Goal: Transaction & Acquisition: Purchase product/service

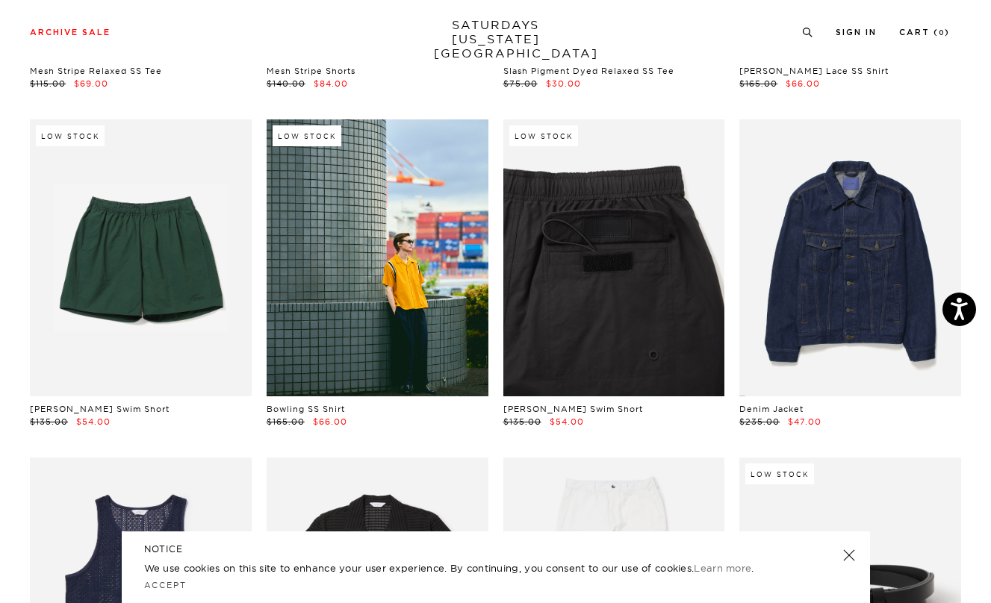
scroll to position [371, 0]
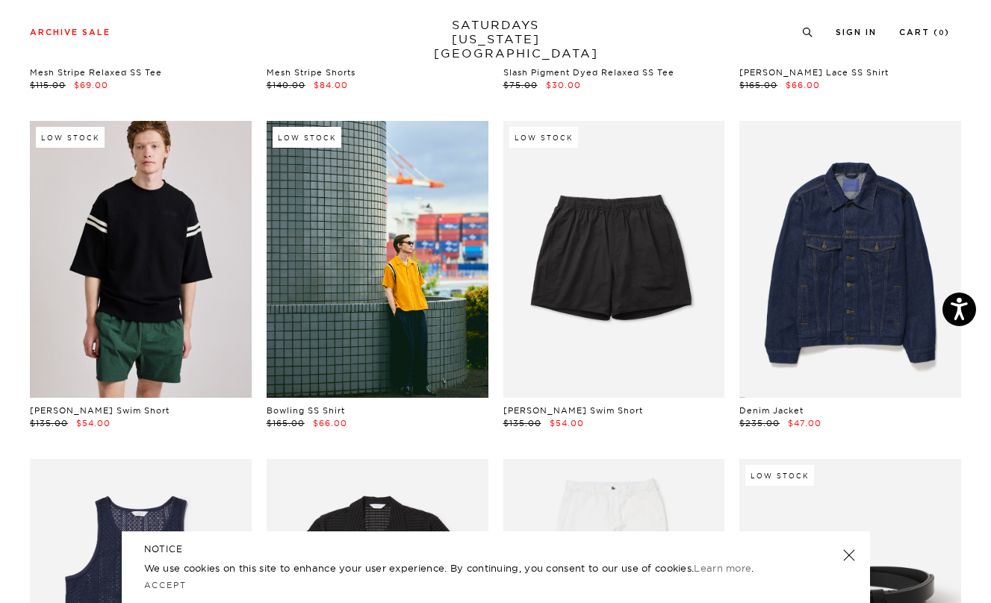
click at [88, 309] on link at bounding box center [141, 259] width 222 height 277
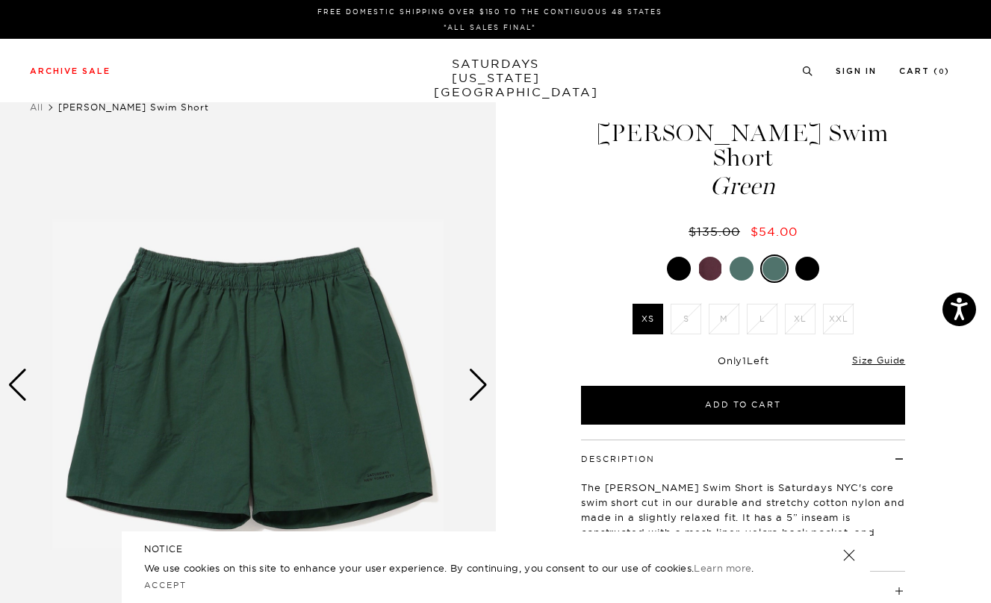
click at [679, 257] on div at bounding box center [679, 269] width 24 height 24
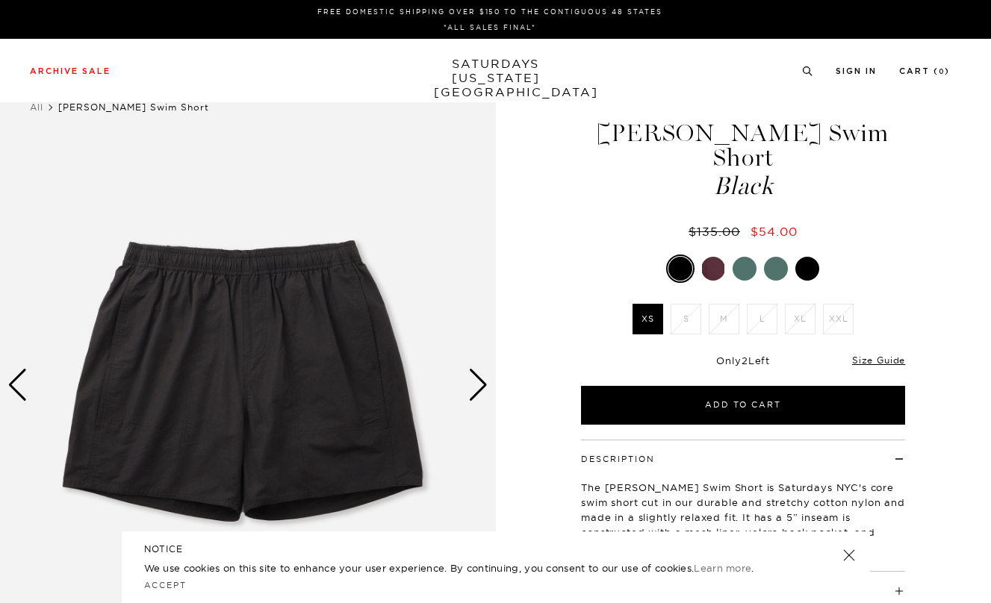
click at [708, 257] on div at bounding box center [713, 269] width 24 height 24
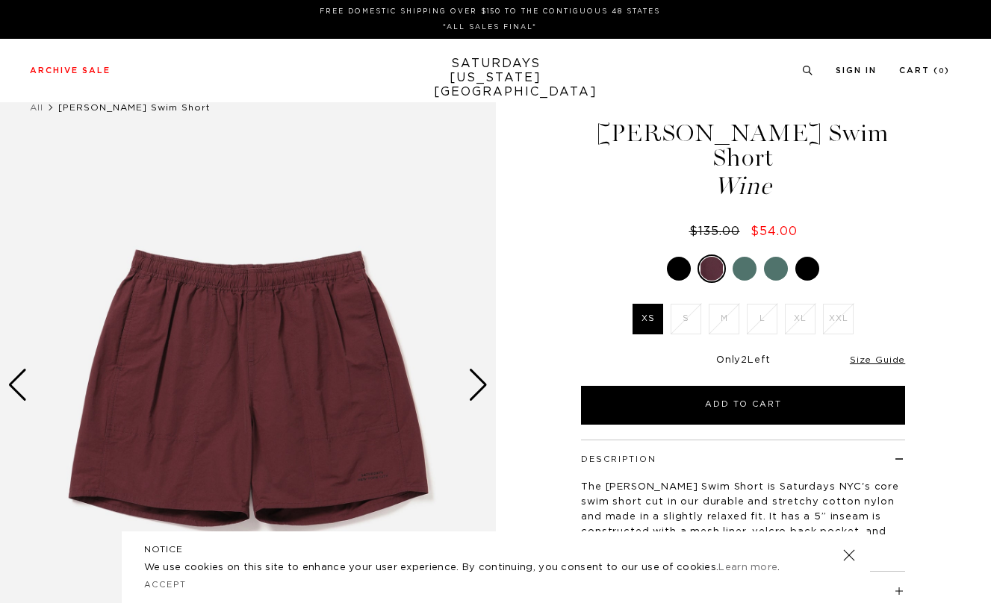
click at [741, 257] on div at bounding box center [744, 269] width 24 height 24
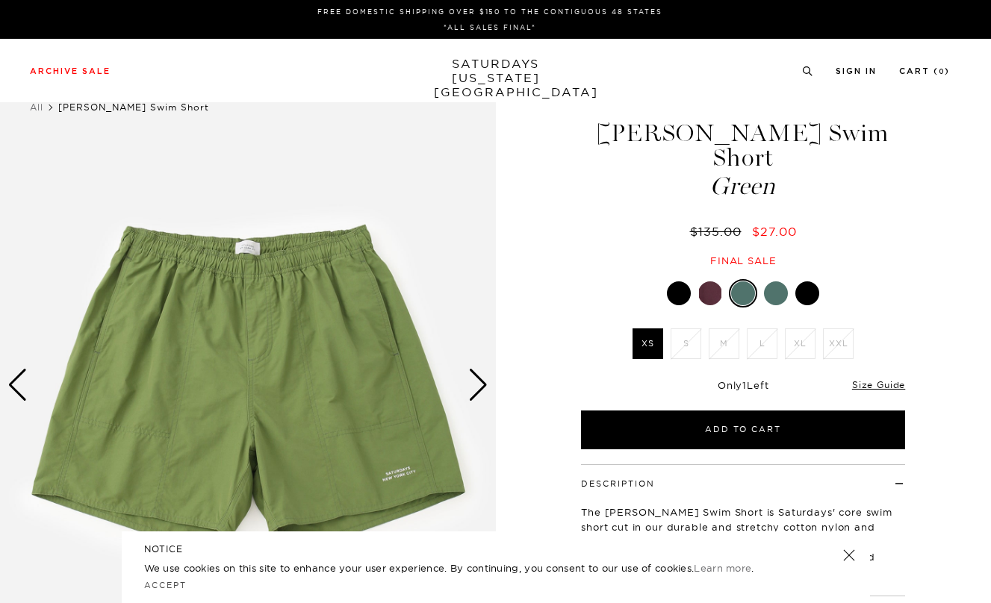
click at [778, 281] on div at bounding box center [776, 293] width 24 height 24
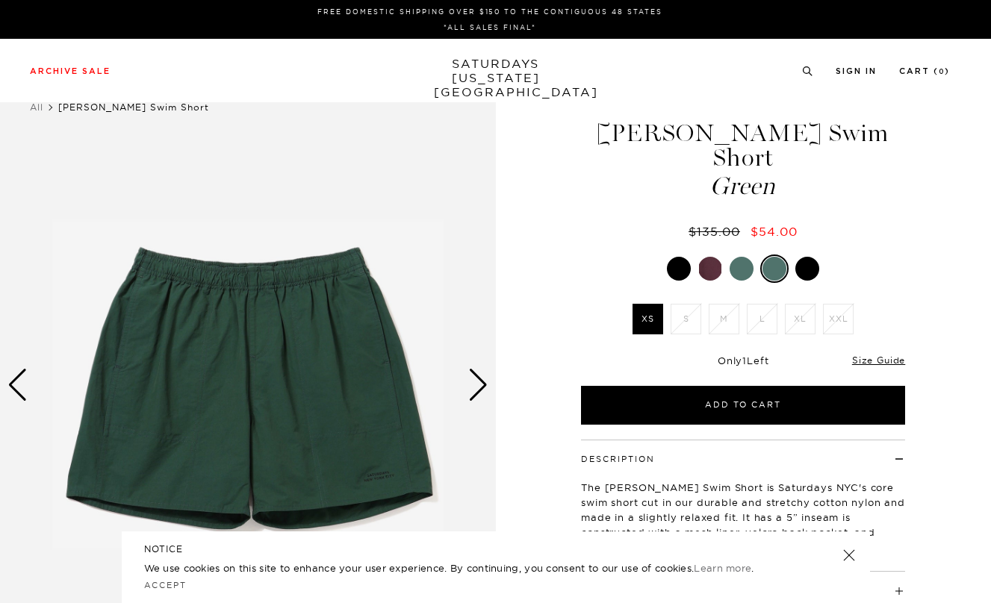
click at [805, 267] on div "Green XS S M L XL XXL" at bounding box center [742, 340] width 373 height 170
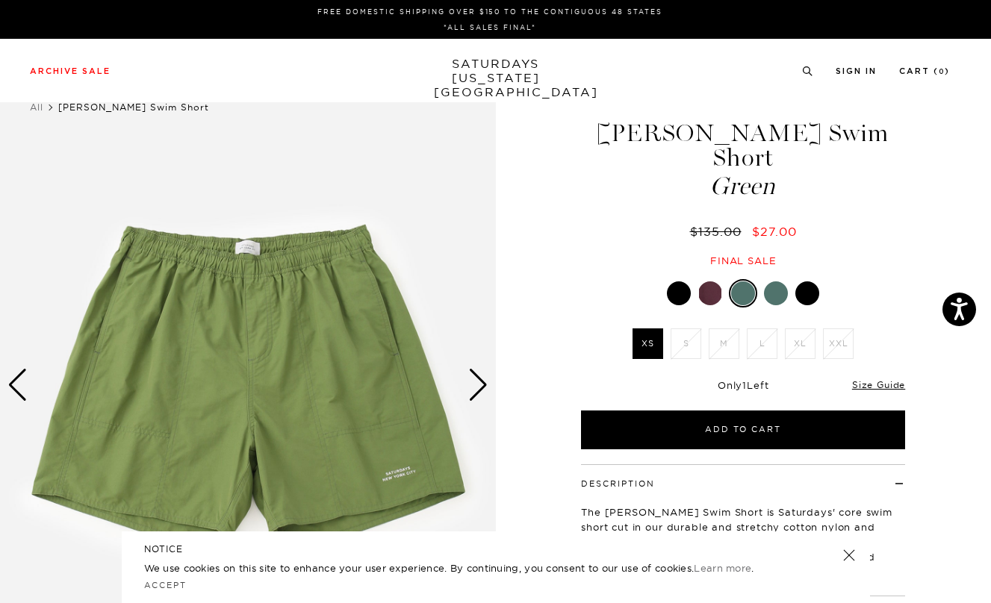
click at [819, 281] on link at bounding box center [806, 293] width 25 height 25
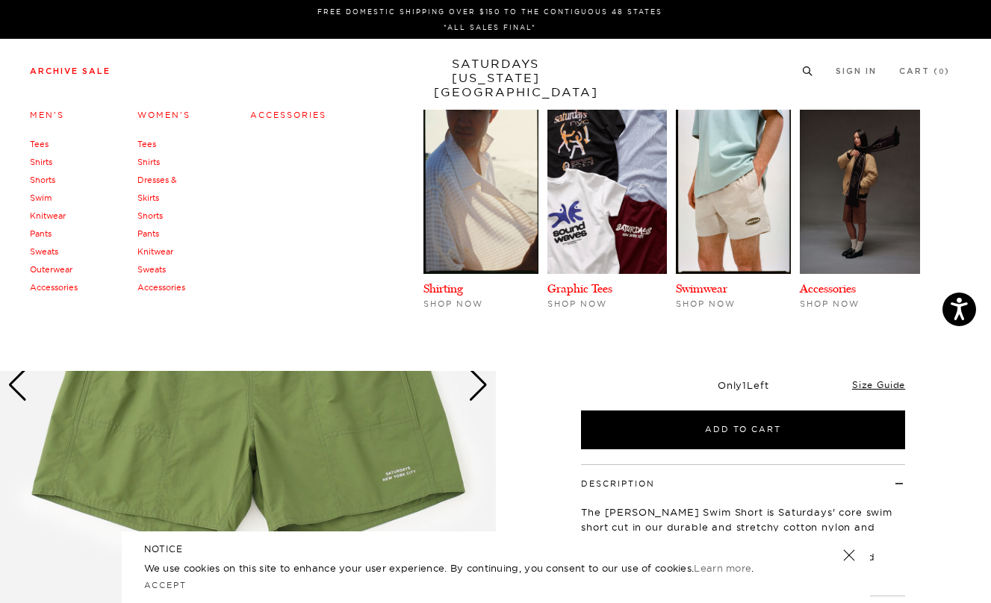
click at [150, 231] on link "Pants" at bounding box center [148, 233] width 22 height 10
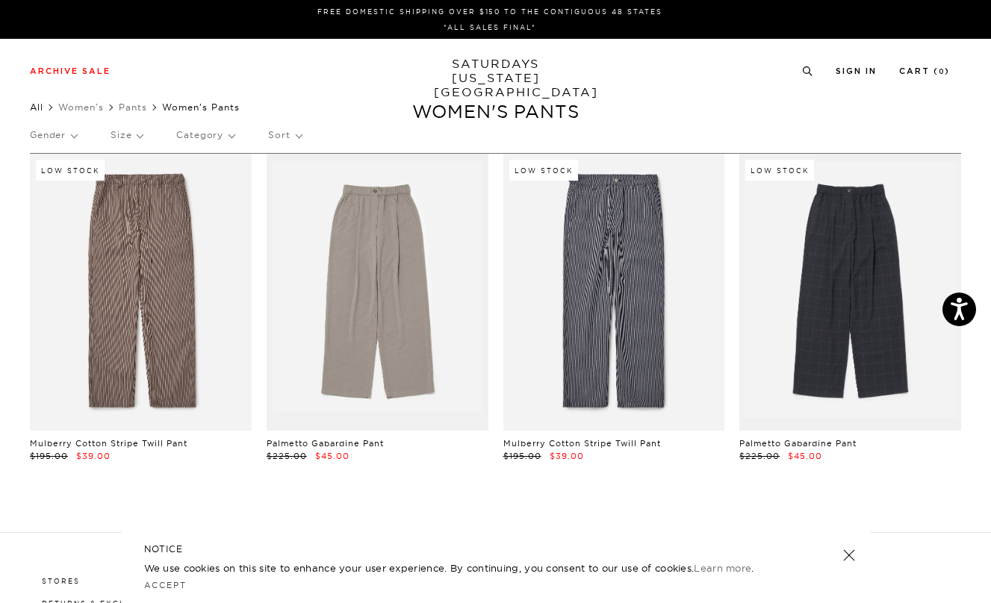
click at [32, 106] on link "All" at bounding box center [36, 107] width 13 height 11
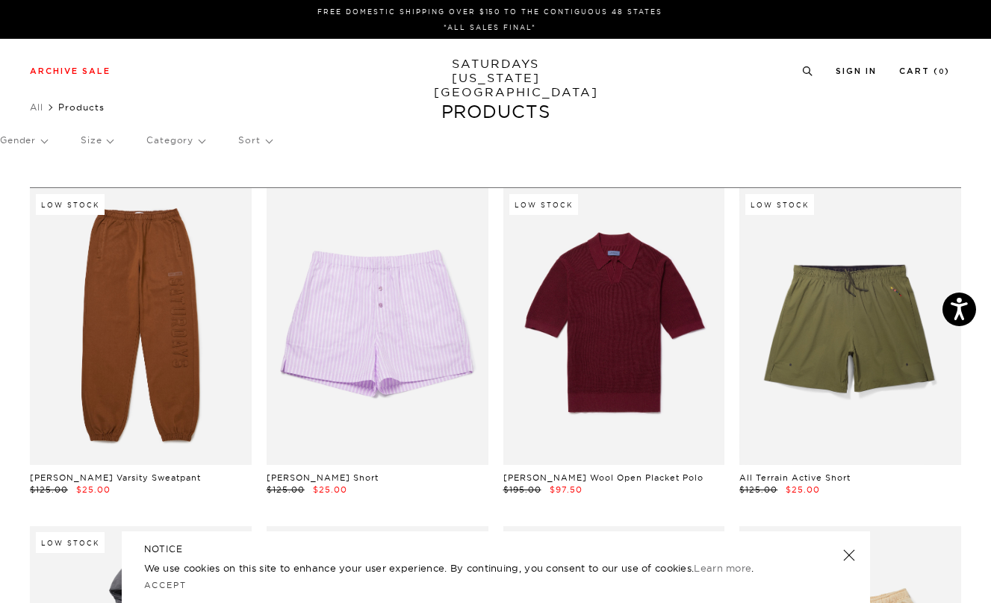
click at [34, 143] on p "Gender" at bounding box center [23, 140] width 47 height 34
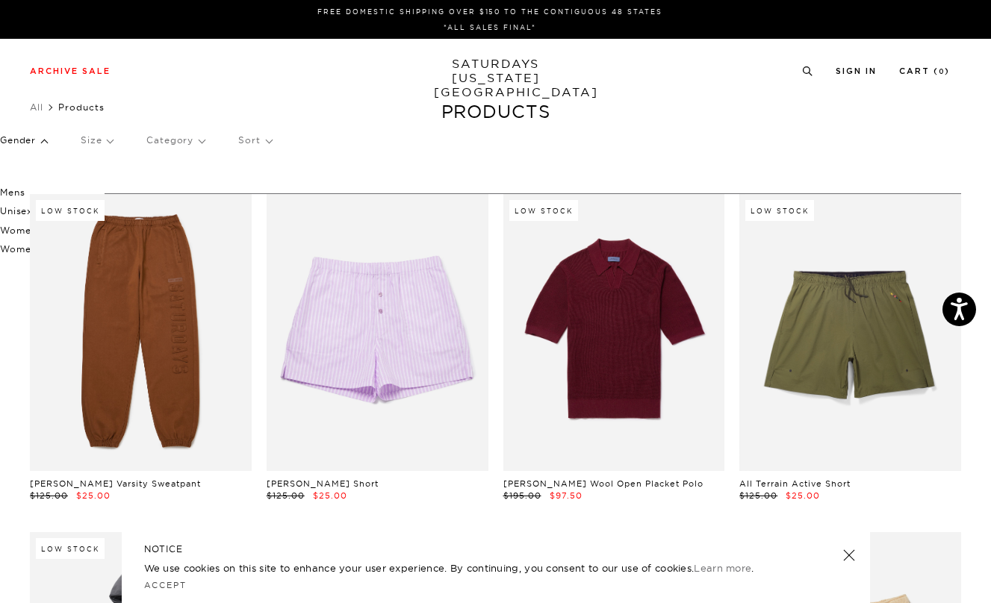
click at [20, 190] on p "Mens" at bounding box center [45, 192] width 90 height 19
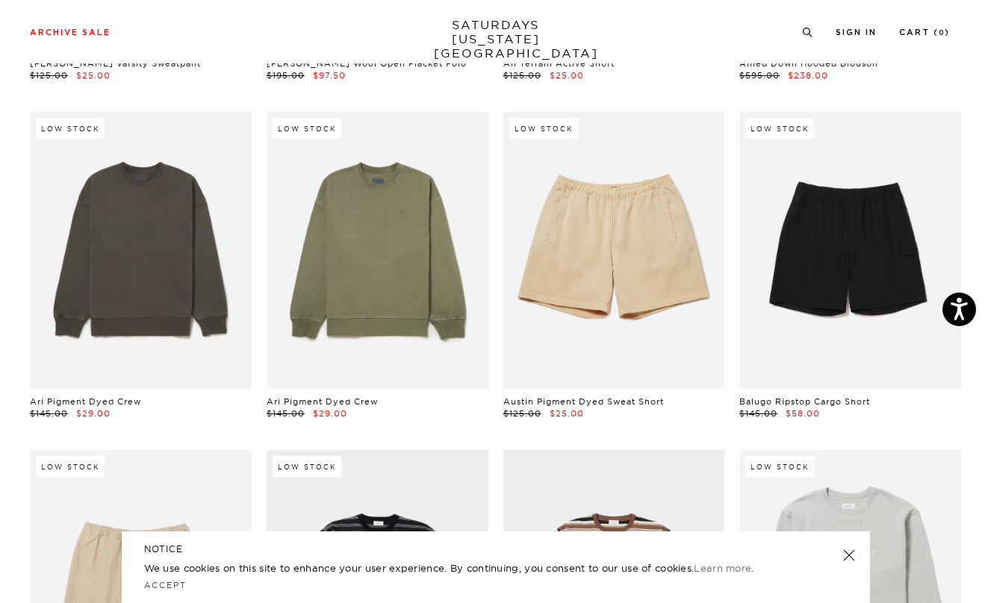
scroll to position [576, 0]
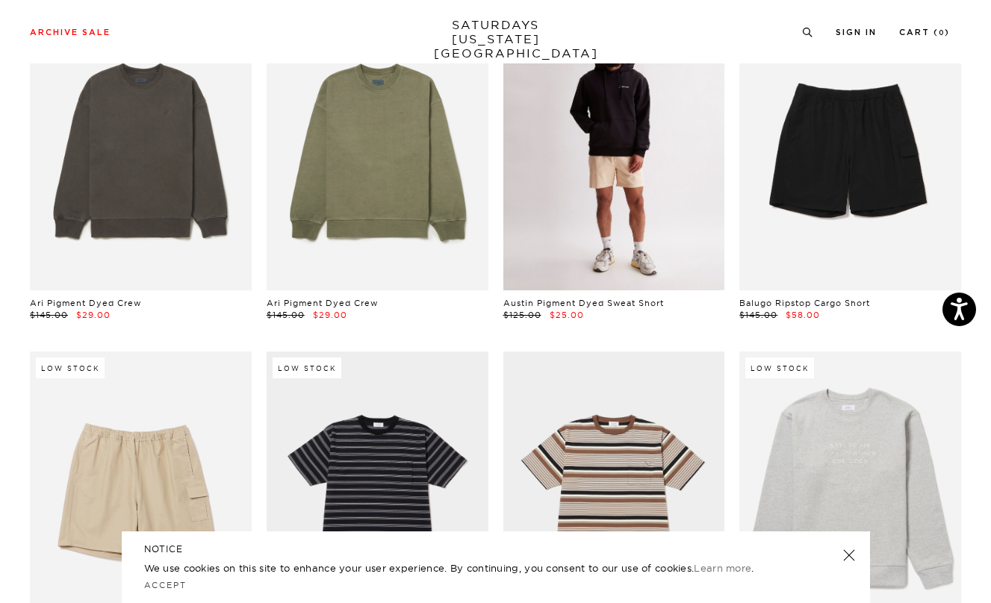
click at [607, 263] on link at bounding box center [614, 151] width 222 height 277
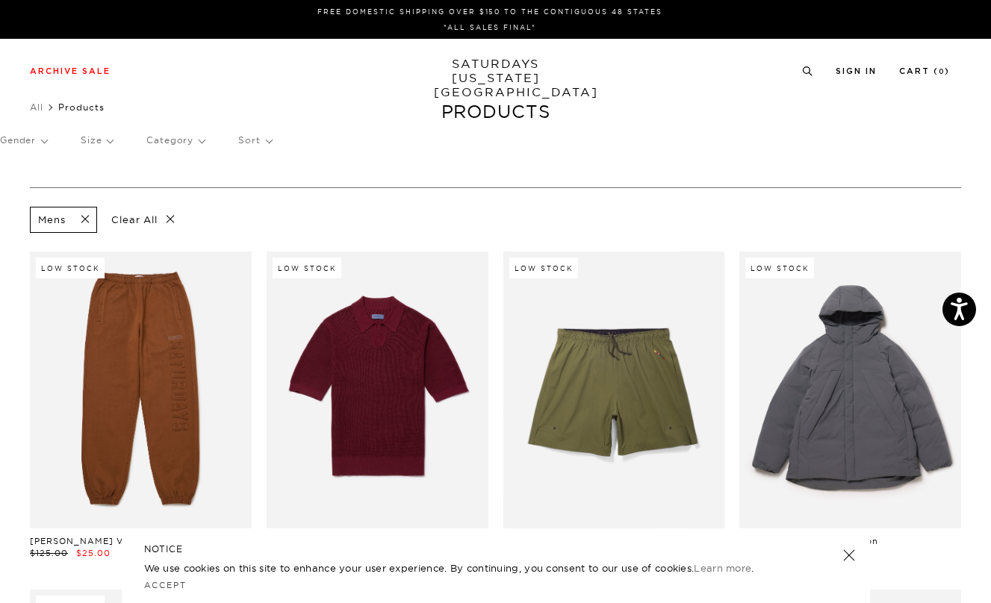
click at [113, 144] on div "Gender Size Category Sort" at bounding box center [495, 140] width 991 height 34
click at [110, 142] on p "Size" at bounding box center [97, 140] width 32 height 34
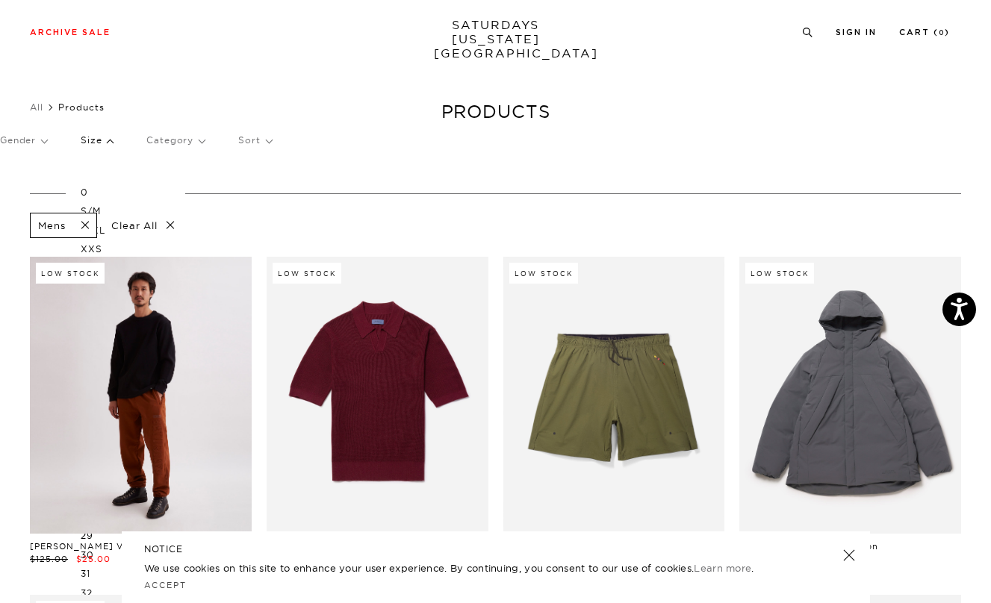
scroll to position [94, 0]
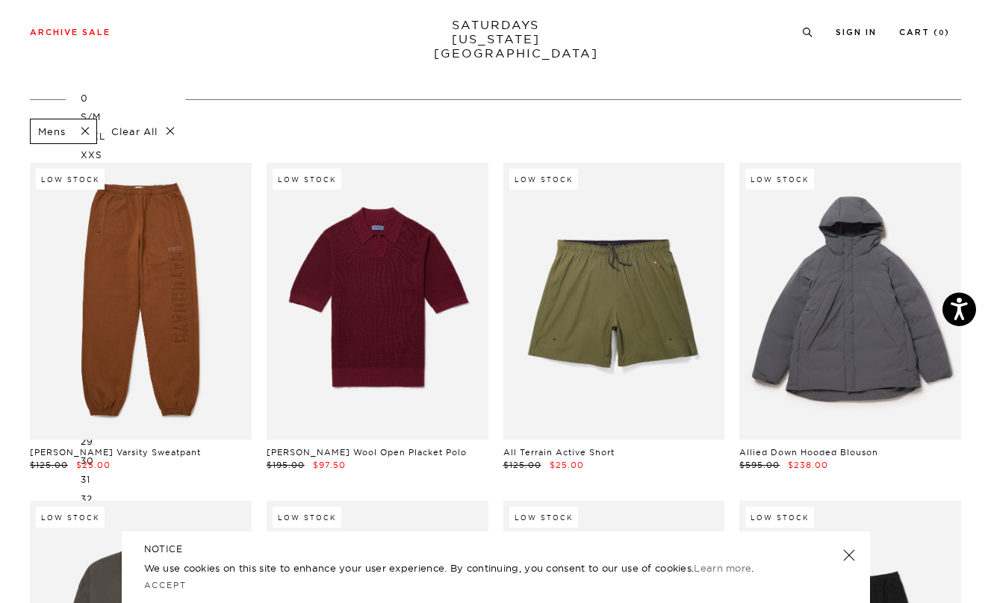
click at [164, 115] on p "S/M" at bounding box center [126, 117] width 90 height 19
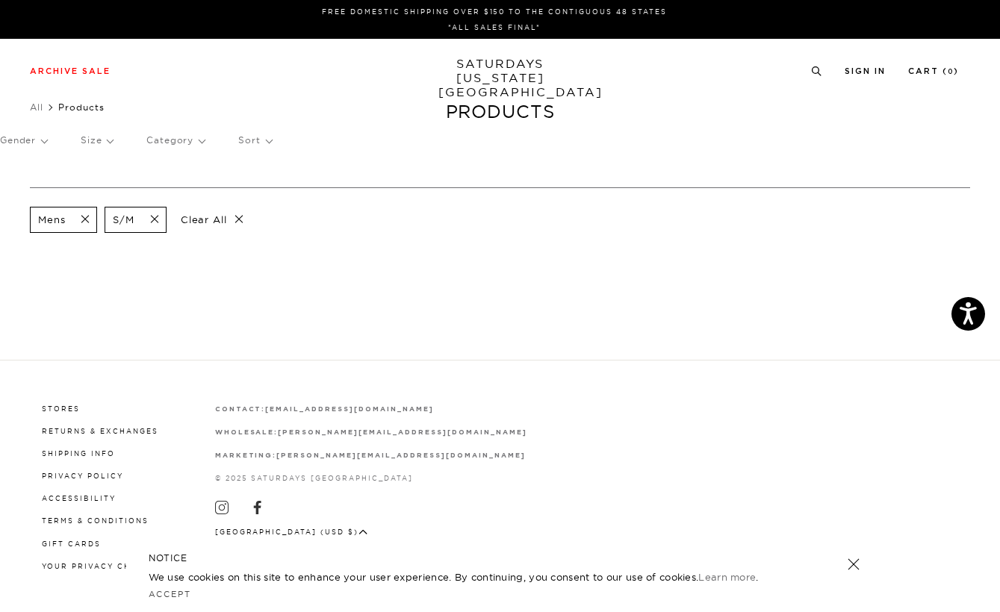
click at [156, 225] on span at bounding box center [149, 220] width 31 height 14
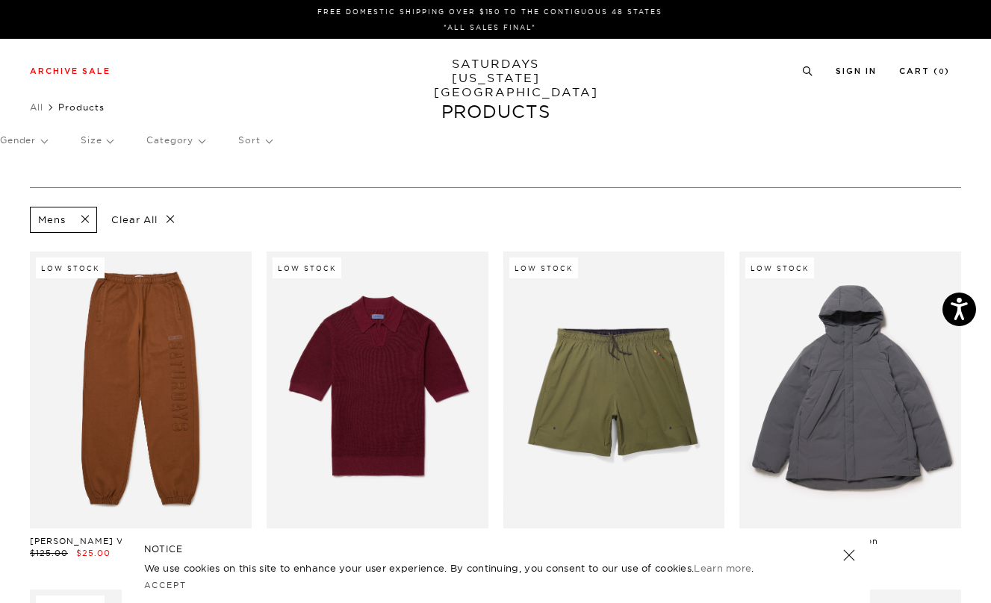
click at [100, 140] on p "Size" at bounding box center [97, 140] width 32 height 34
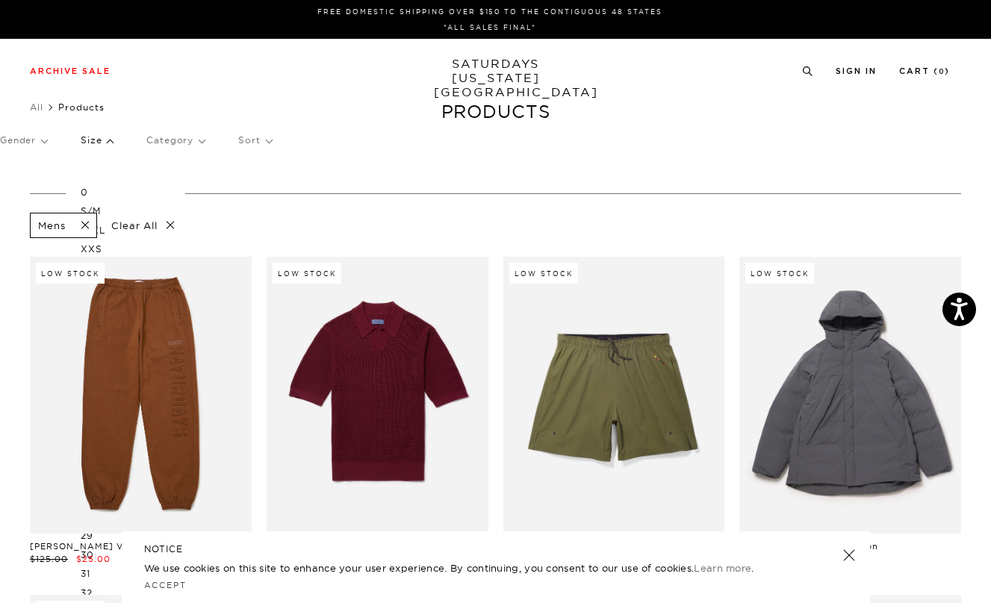
click at [111, 142] on p "Size" at bounding box center [97, 140] width 32 height 34
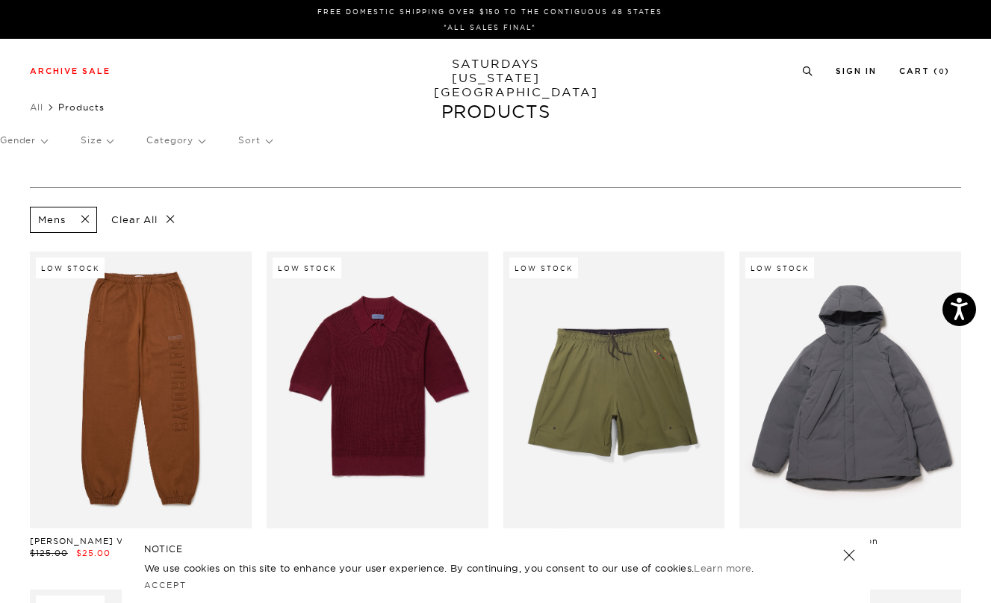
click at [165, 143] on p "Category" at bounding box center [175, 140] width 58 height 34
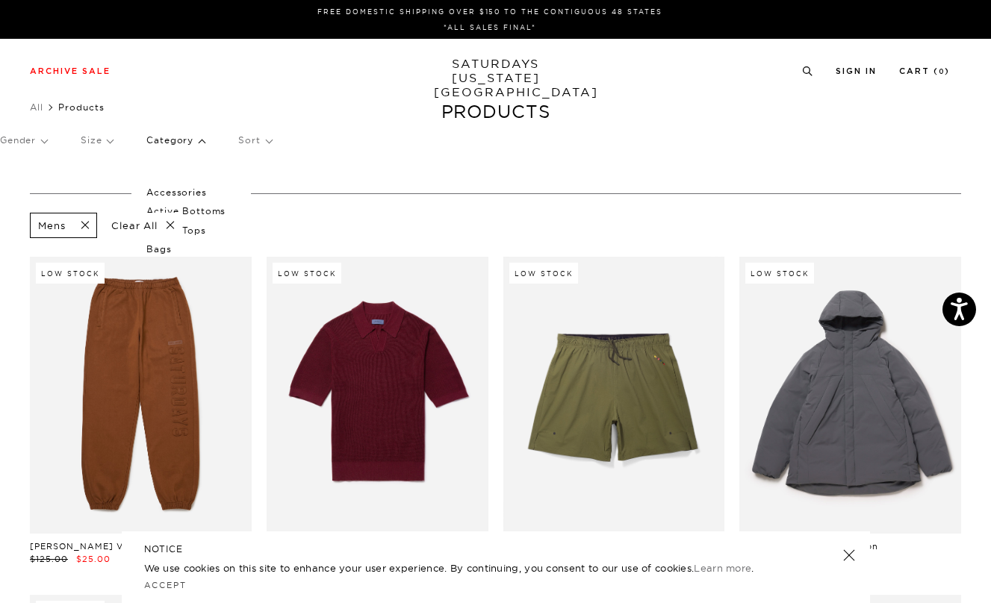
click at [164, 143] on p "Category" at bounding box center [175, 140] width 58 height 34
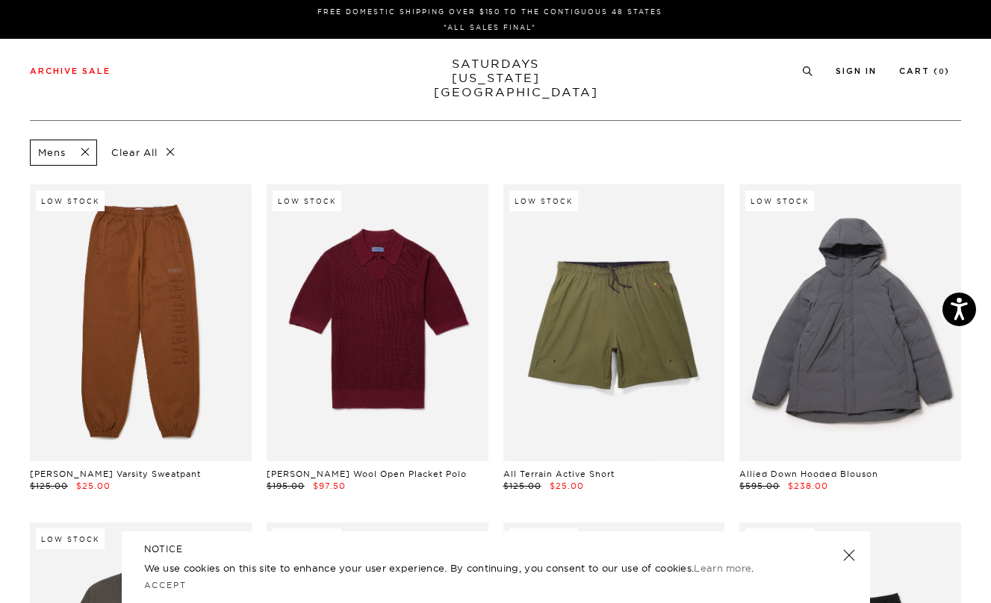
scroll to position [70, 0]
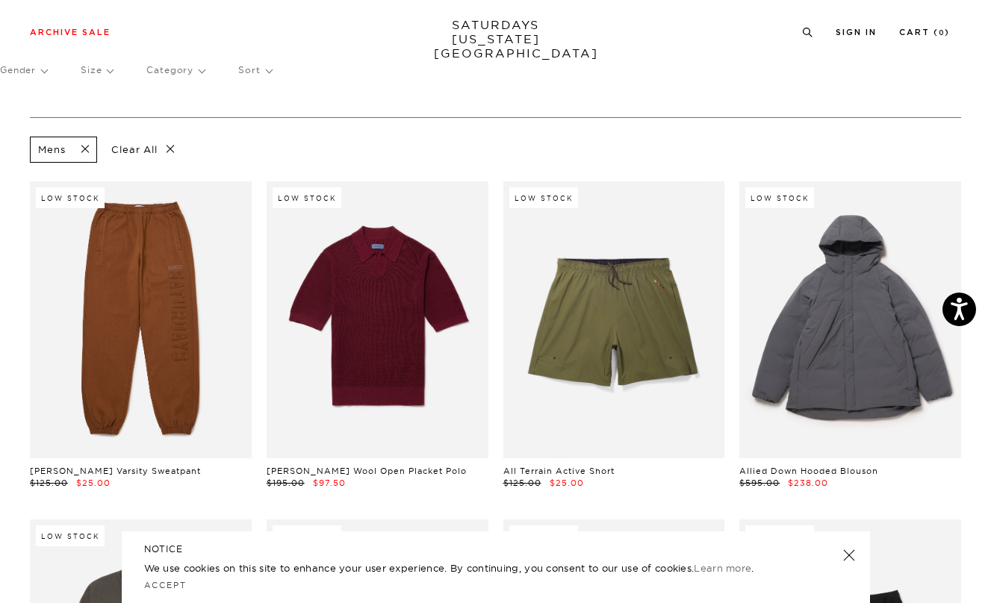
click at [84, 150] on span at bounding box center [80, 150] width 31 height 14
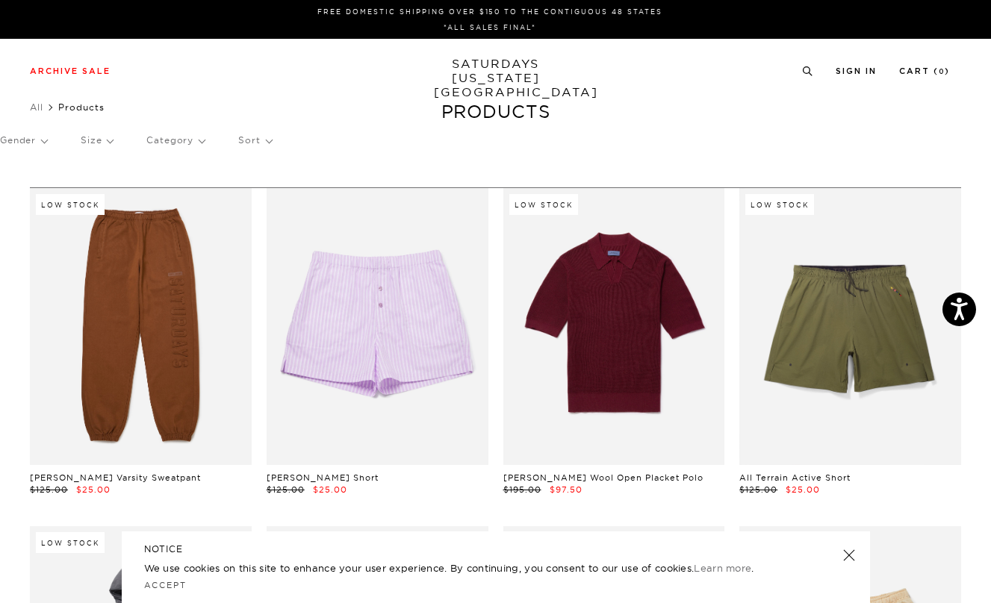
click at [112, 144] on p "Size" at bounding box center [97, 140] width 32 height 34
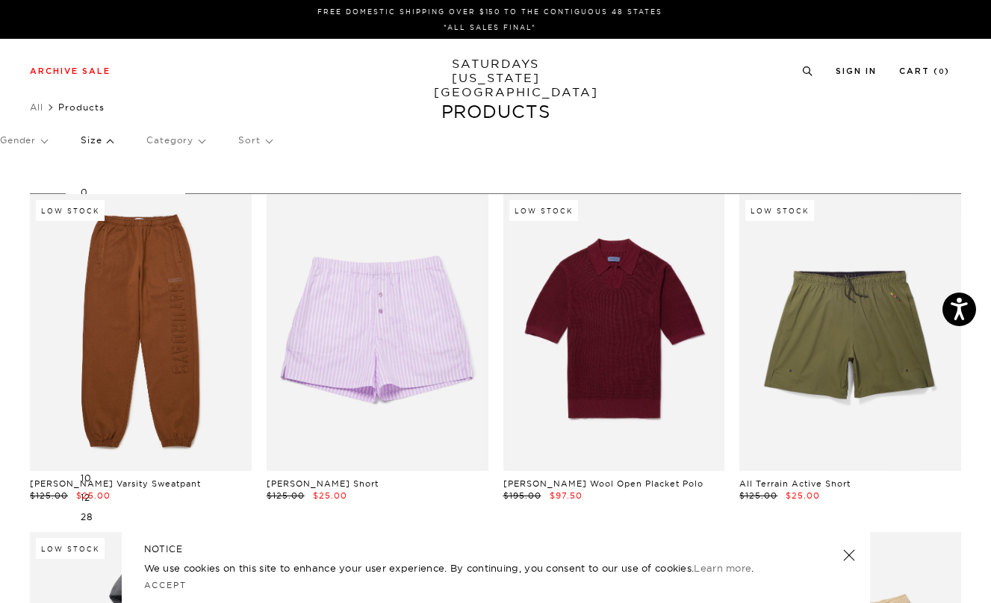
click at [49, 138] on div "Gender Size 0 S/M L/XL XXS XS S M L XL XXL OS 2 4 6 8 10 12 28 29 30 31 32 33 3…" at bounding box center [495, 143] width 991 height 40
click at [41, 142] on p "Gender" at bounding box center [23, 140] width 47 height 34
click at [18, 193] on p "Mens" at bounding box center [45, 192] width 90 height 19
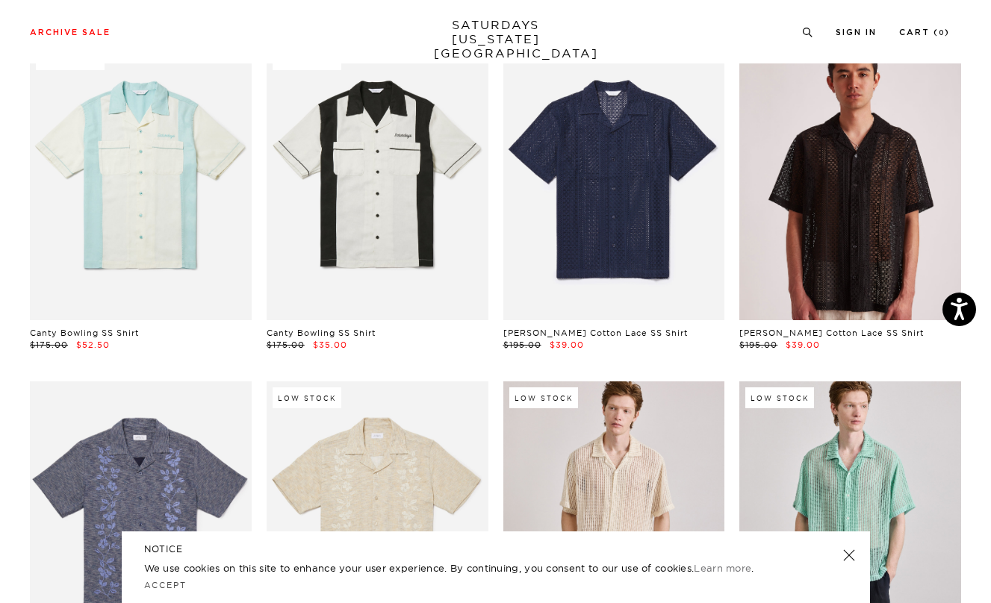
scroll to position [2905, 0]
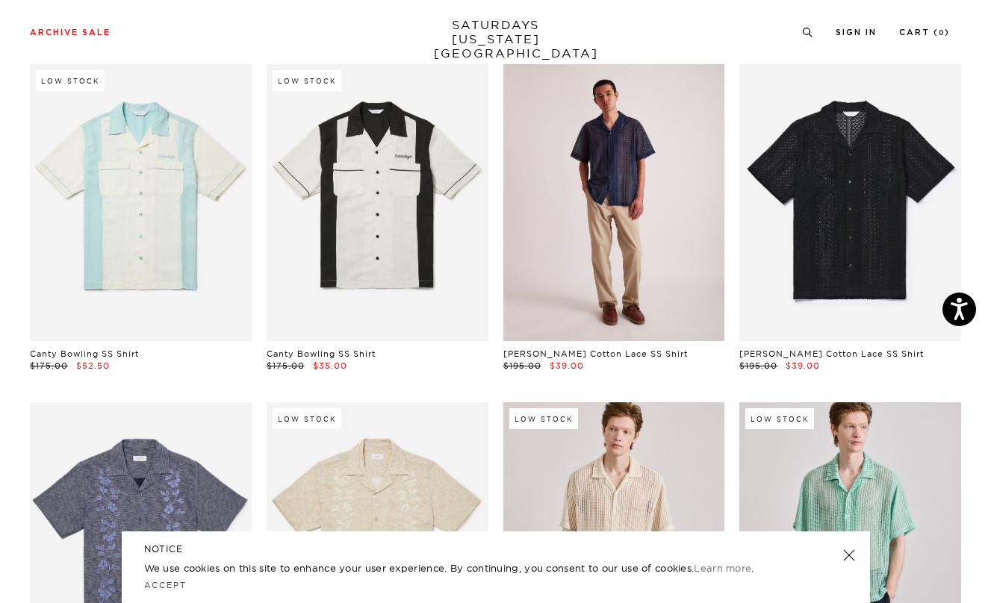
click at [641, 296] on link at bounding box center [614, 202] width 222 height 277
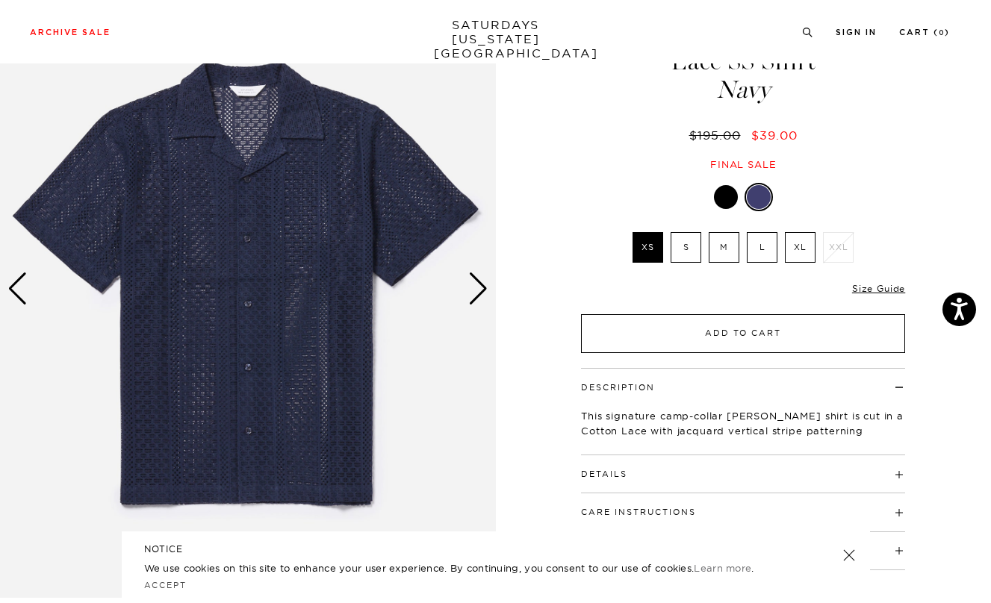
scroll to position [95, 0]
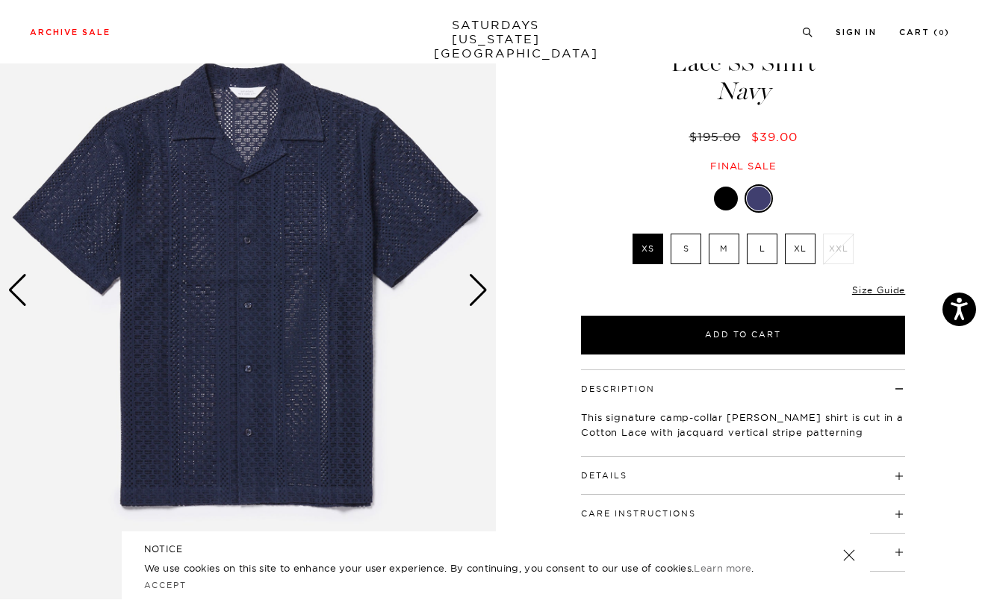
click at [475, 299] on div "Next slide" at bounding box center [478, 290] width 20 height 33
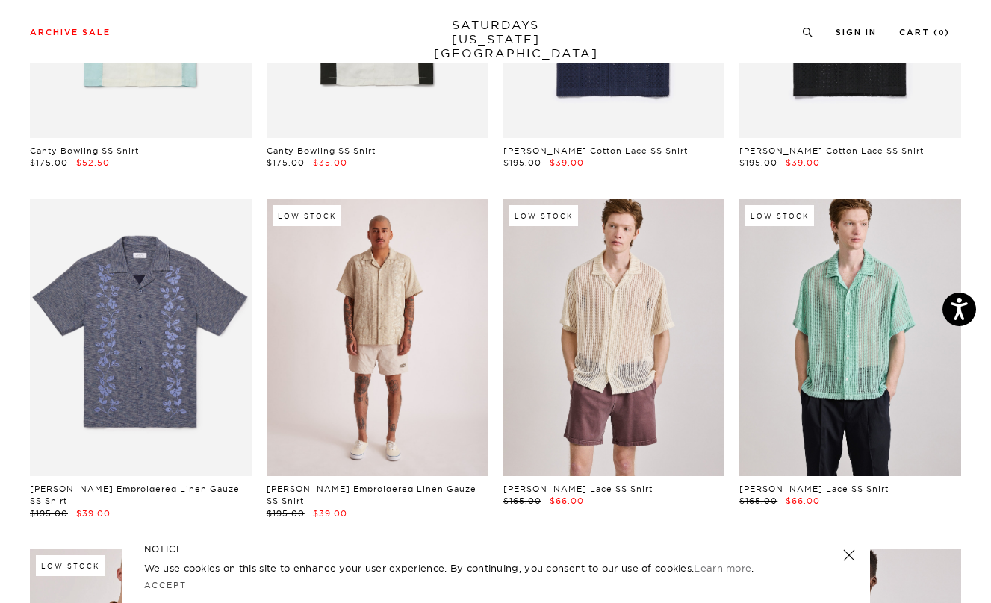
scroll to position [3122, 0]
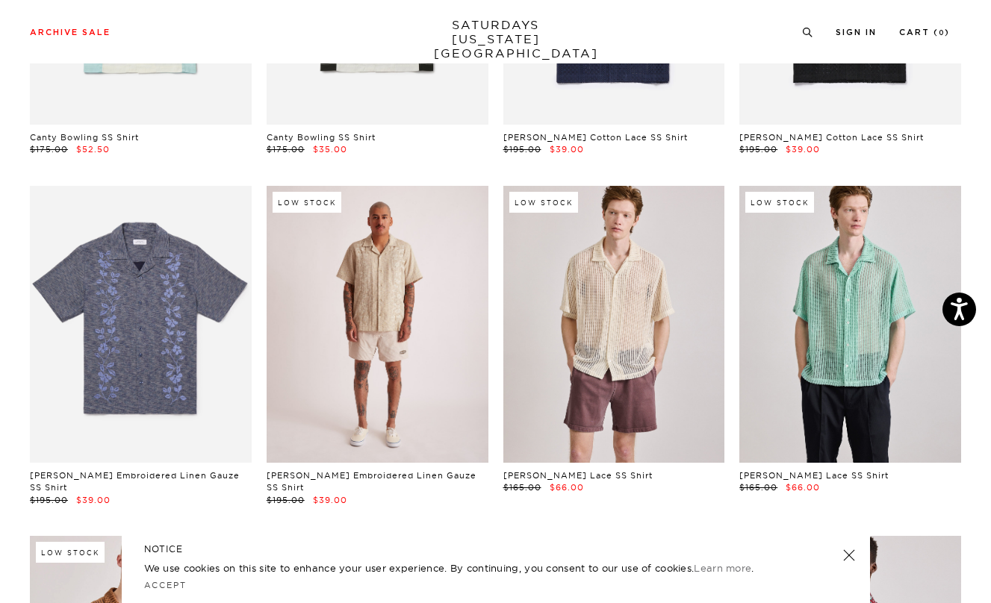
click at [429, 342] on link at bounding box center [378, 324] width 222 height 277
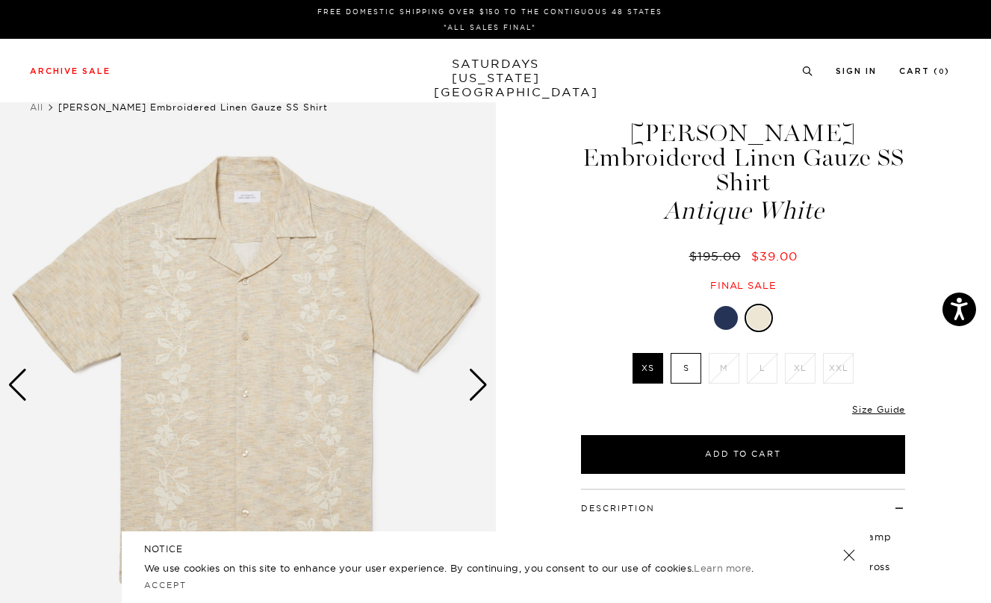
click at [488, 394] on div "Next slide" at bounding box center [478, 385] width 20 height 33
click at [479, 392] on div "Next slide" at bounding box center [478, 385] width 20 height 33
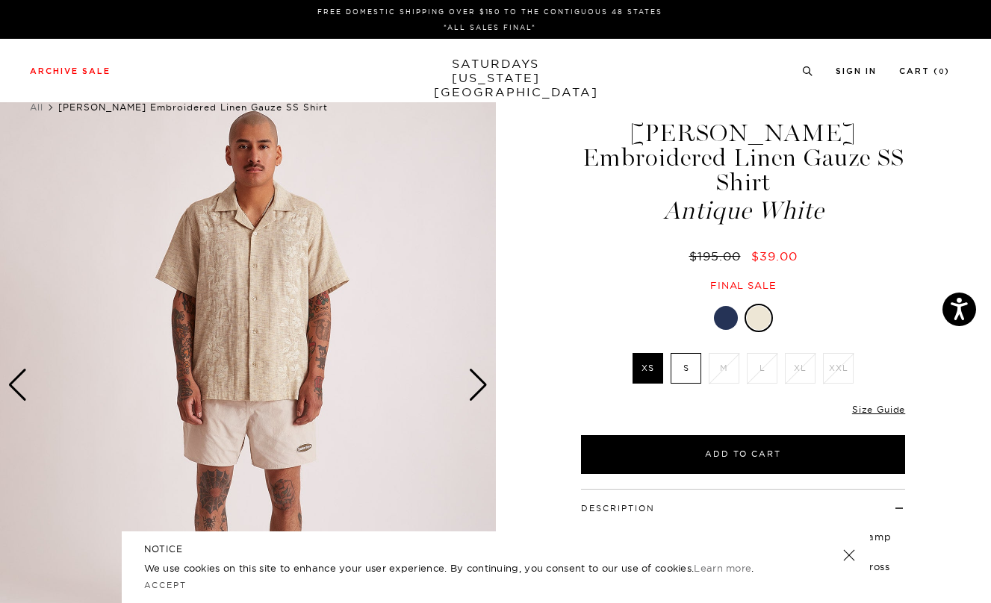
click at [479, 392] on div "Next slide" at bounding box center [478, 385] width 20 height 33
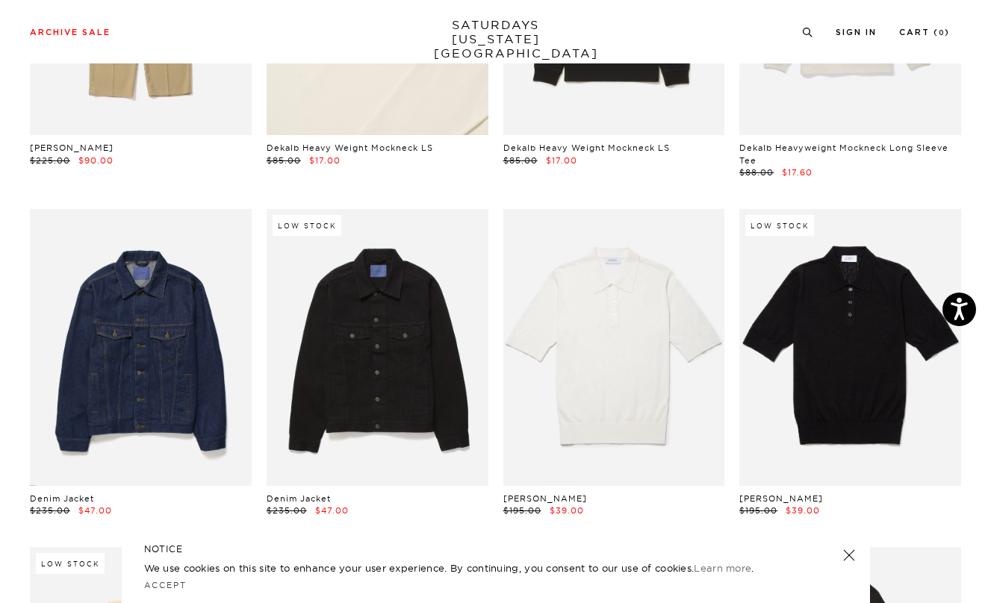
scroll to position [5779, 0]
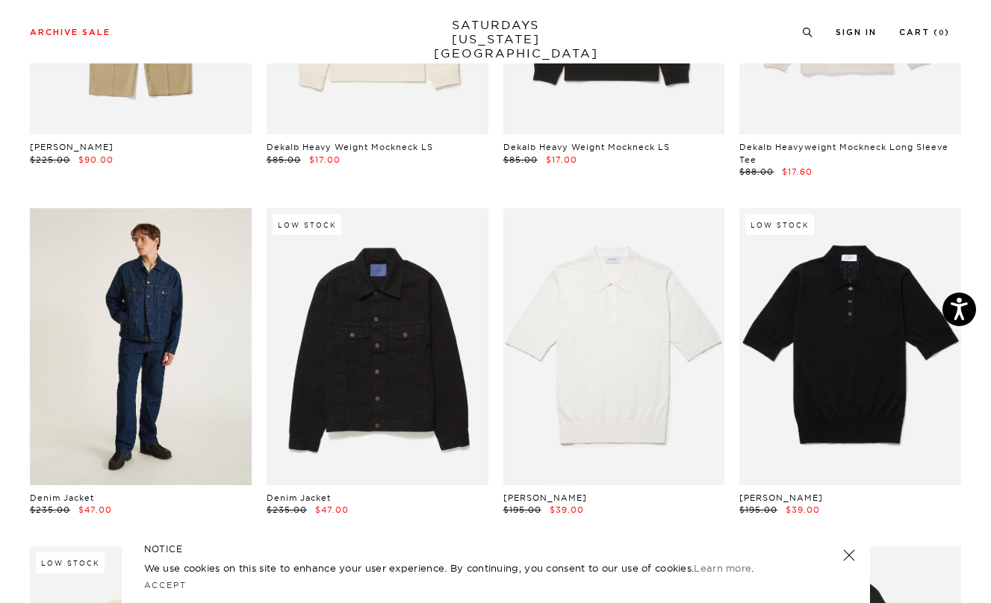
click at [158, 422] on link at bounding box center [141, 346] width 222 height 277
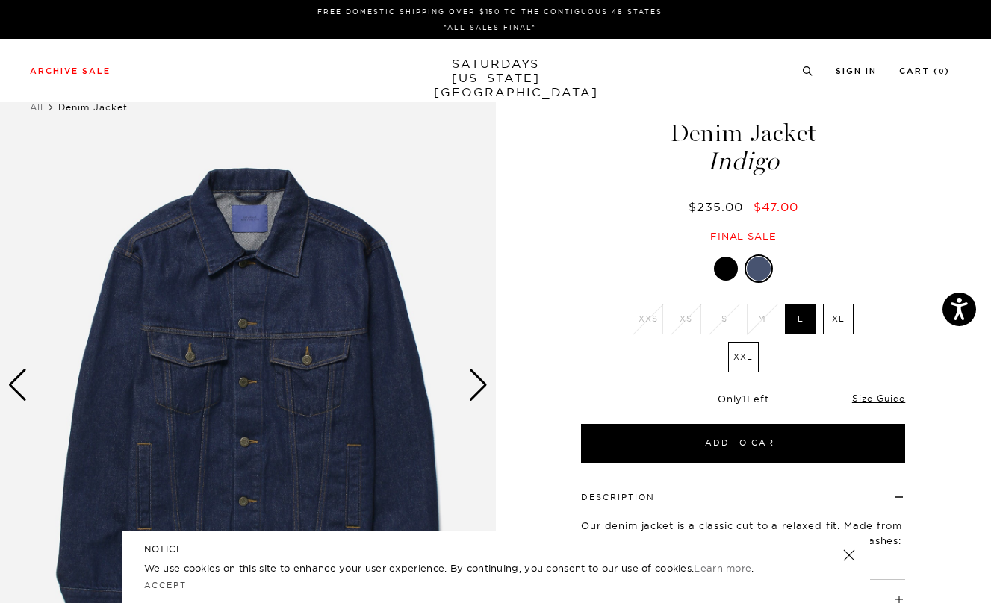
click at [475, 384] on div "Next slide" at bounding box center [478, 385] width 20 height 33
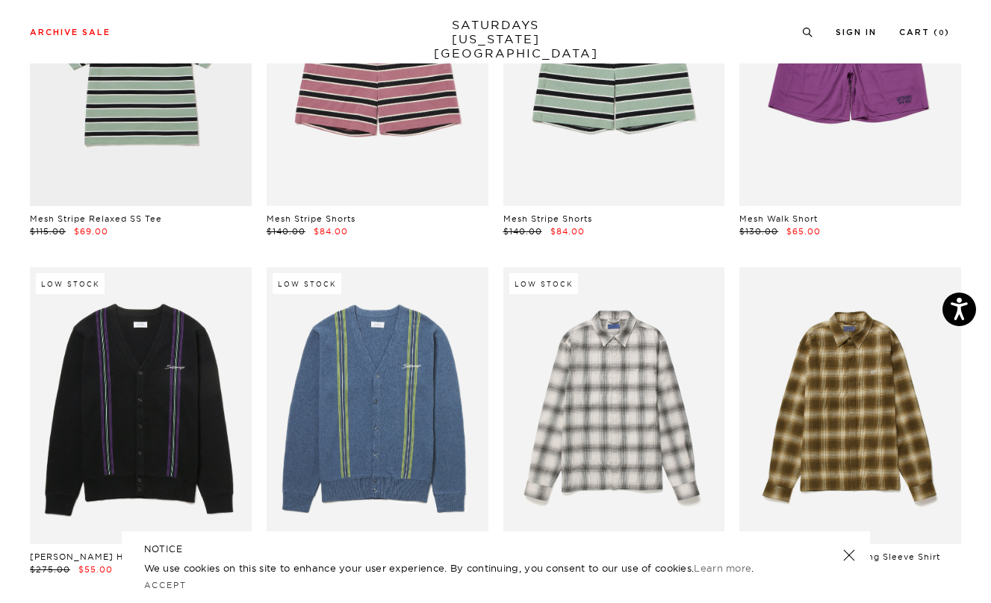
scroll to position [12847, 0]
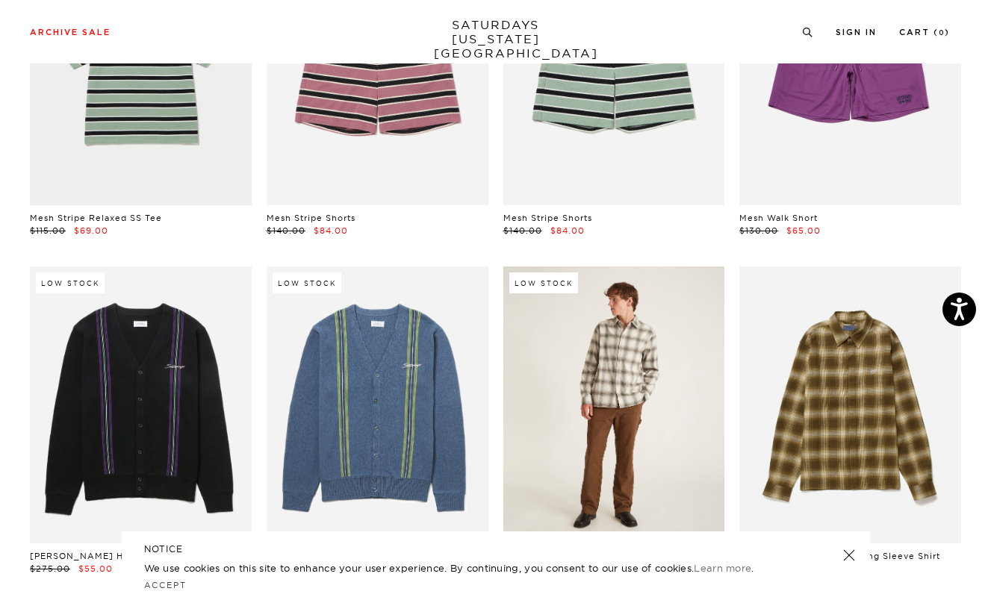
click at [641, 400] on link at bounding box center [614, 405] width 222 height 277
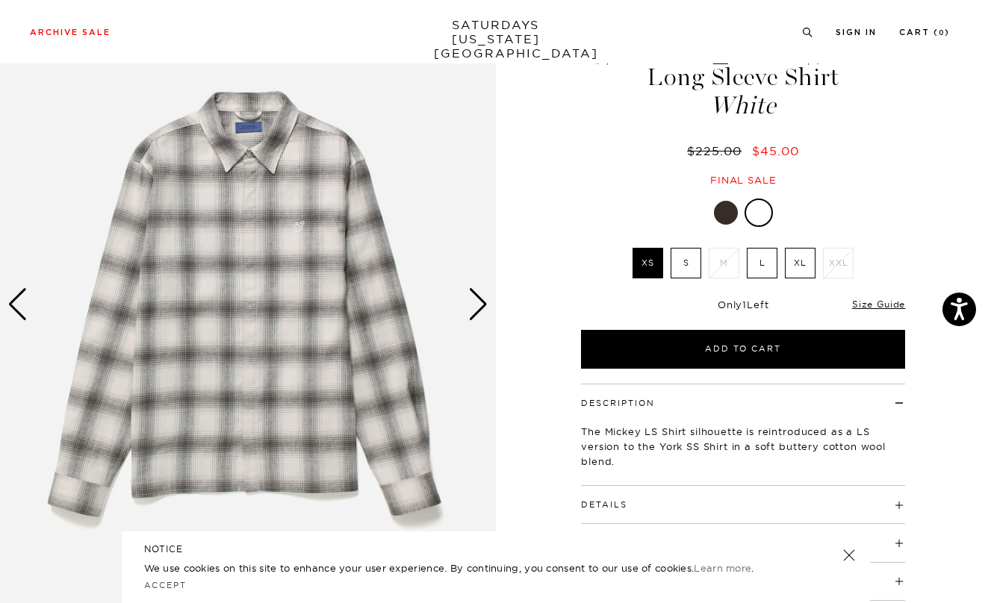
scroll to position [84, 0]
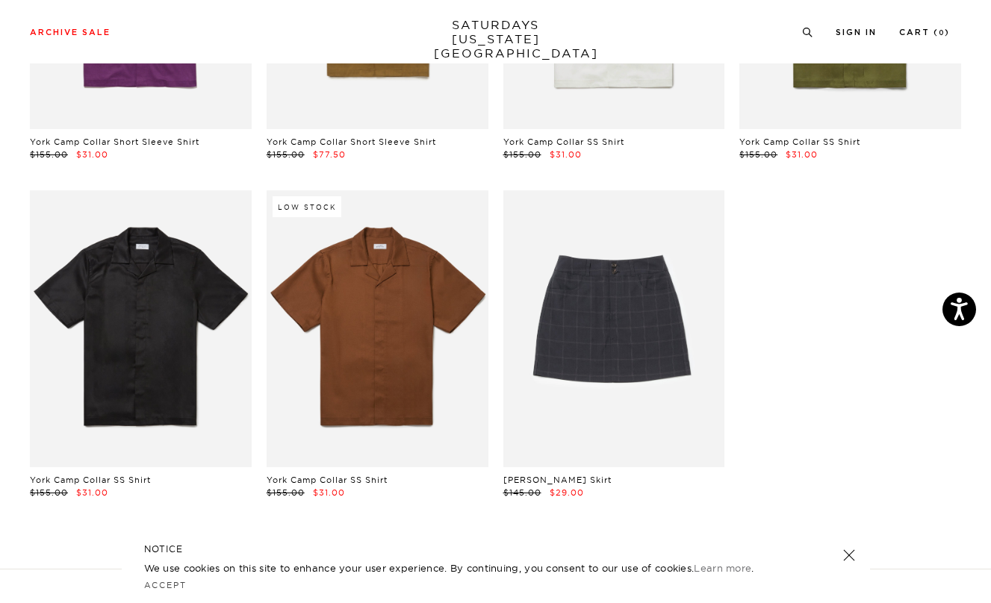
scroll to position [22551, 0]
